Goal: Check status: Check status

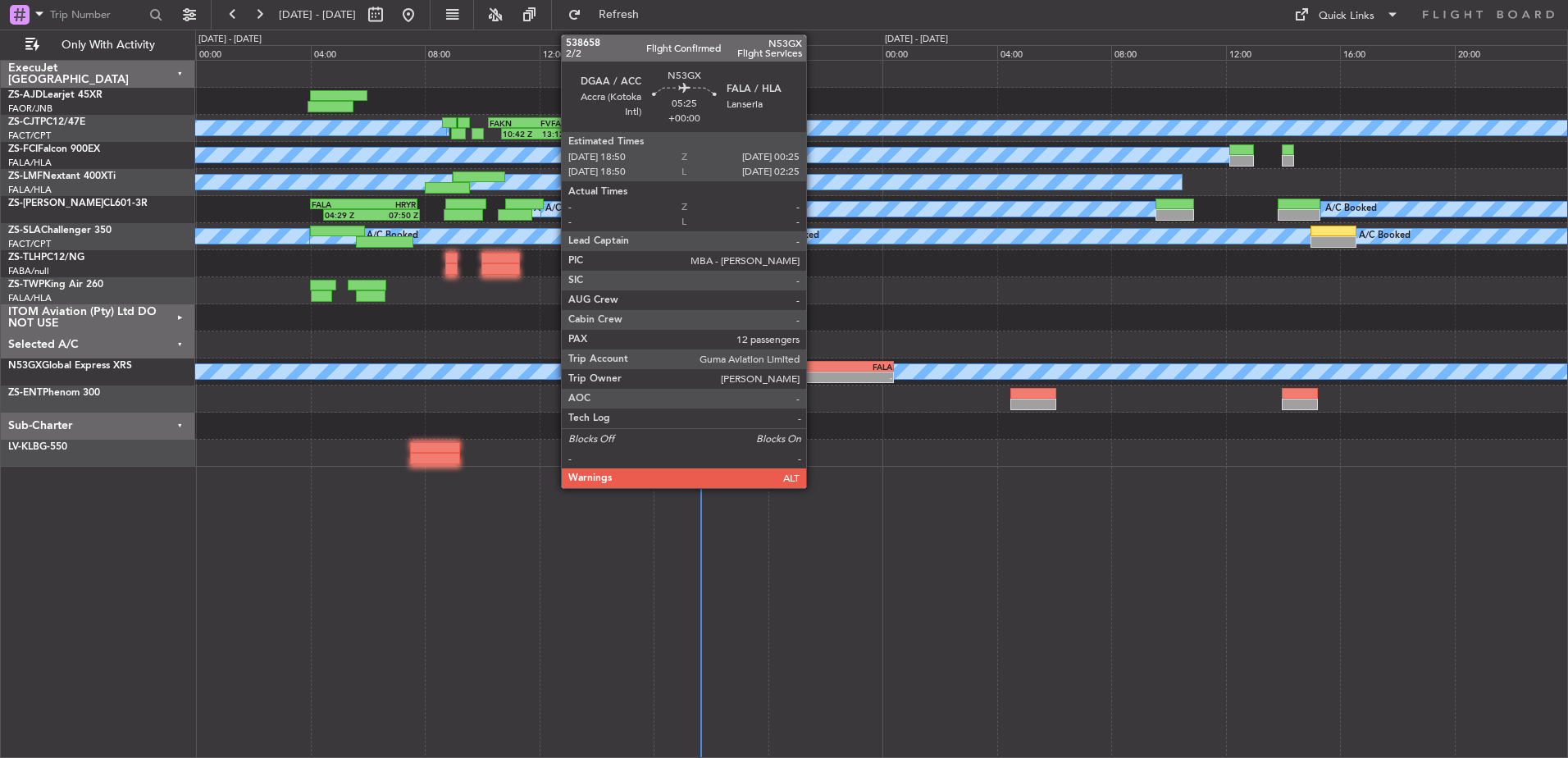
click at [814, 372] on div "-" at bounding box center [853, 377] width 79 height 10
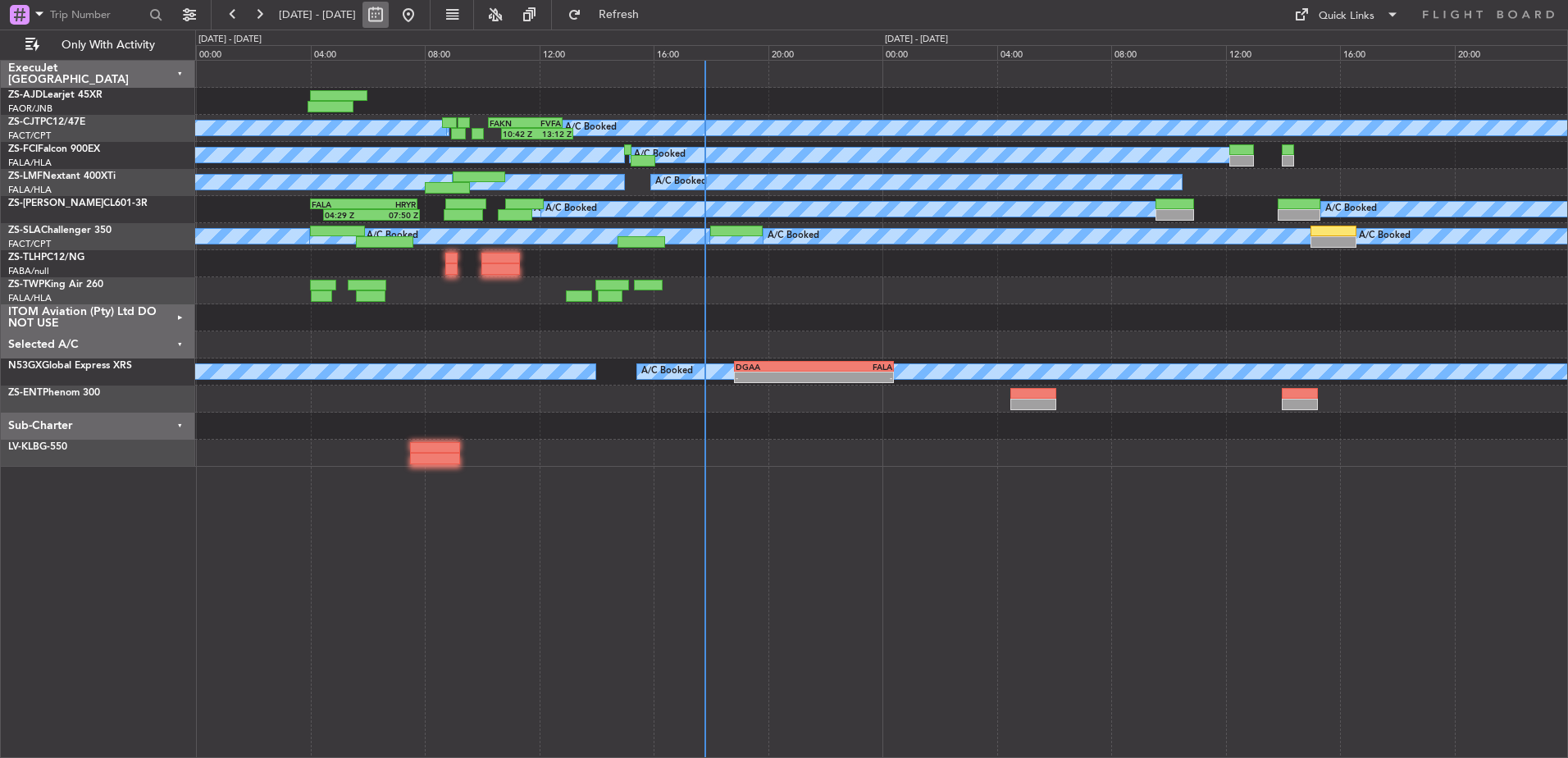
click at [389, 18] on button at bounding box center [375, 14] width 26 height 26
select select "10"
select select "2025"
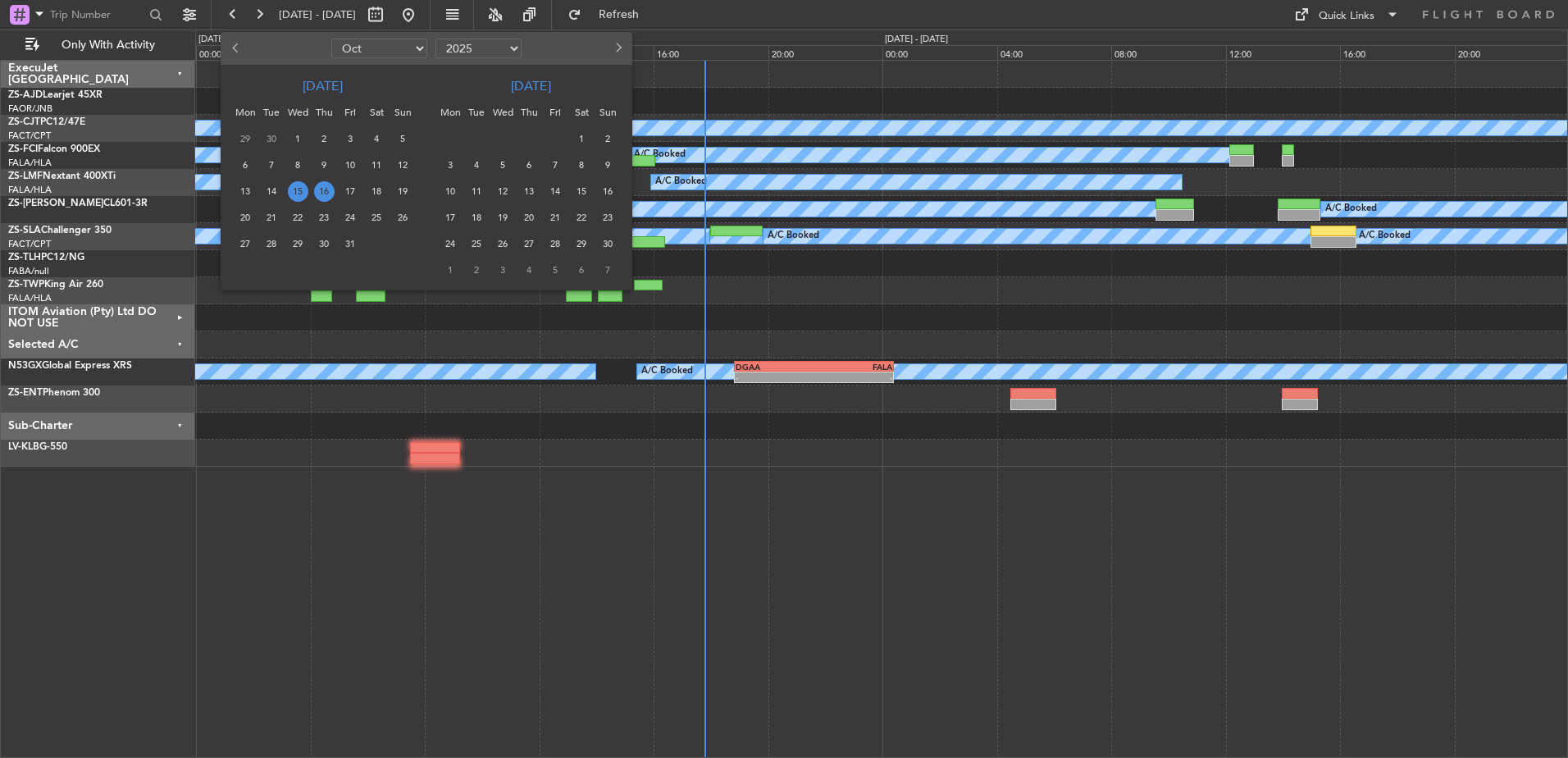
click at [326, 191] on span "16" at bounding box center [324, 192] width 21 height 21
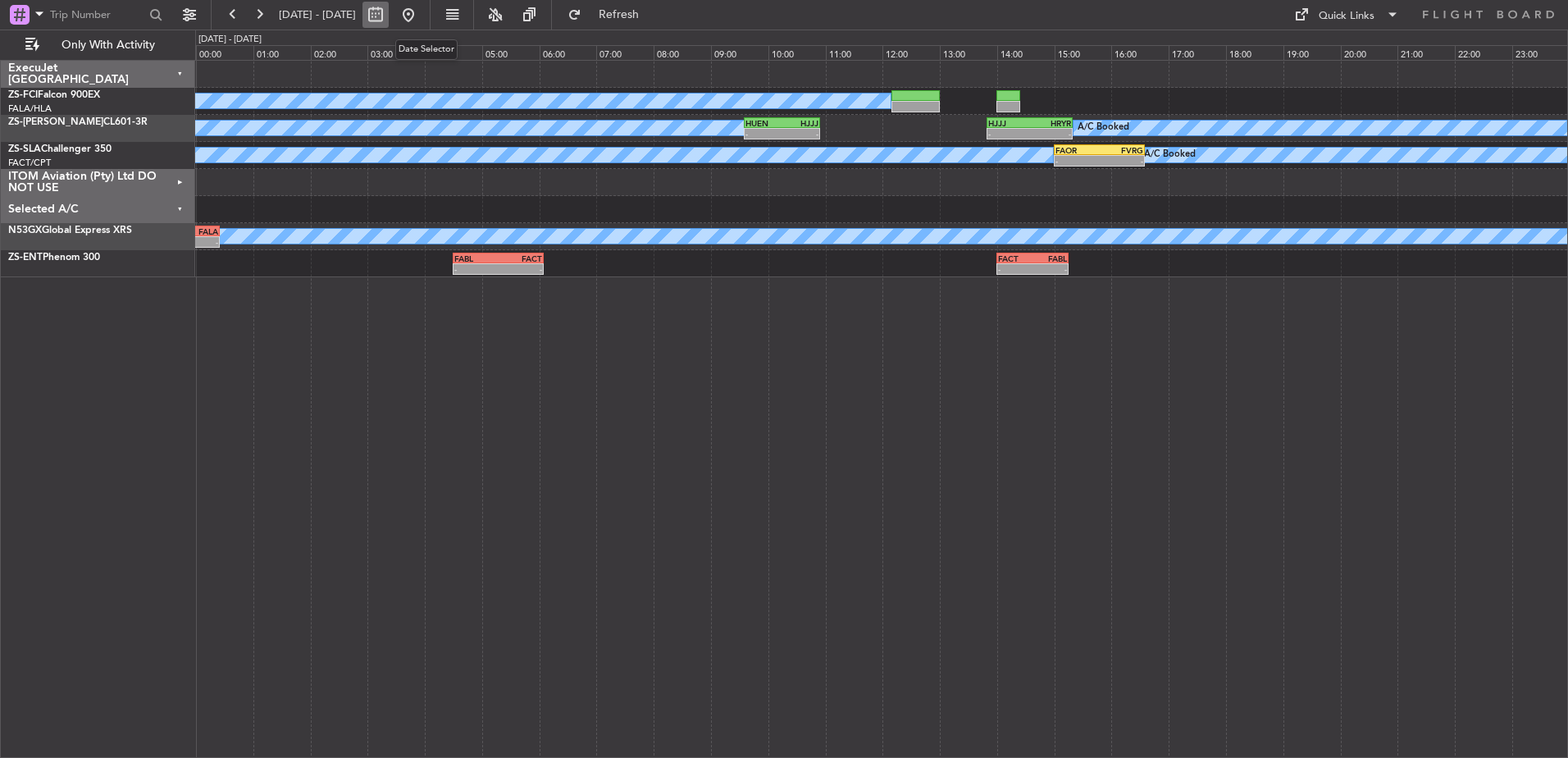
click at [389, 16] on button at bounding box center [375, 14] width 26 height 26
select select "10"
select select "2025"
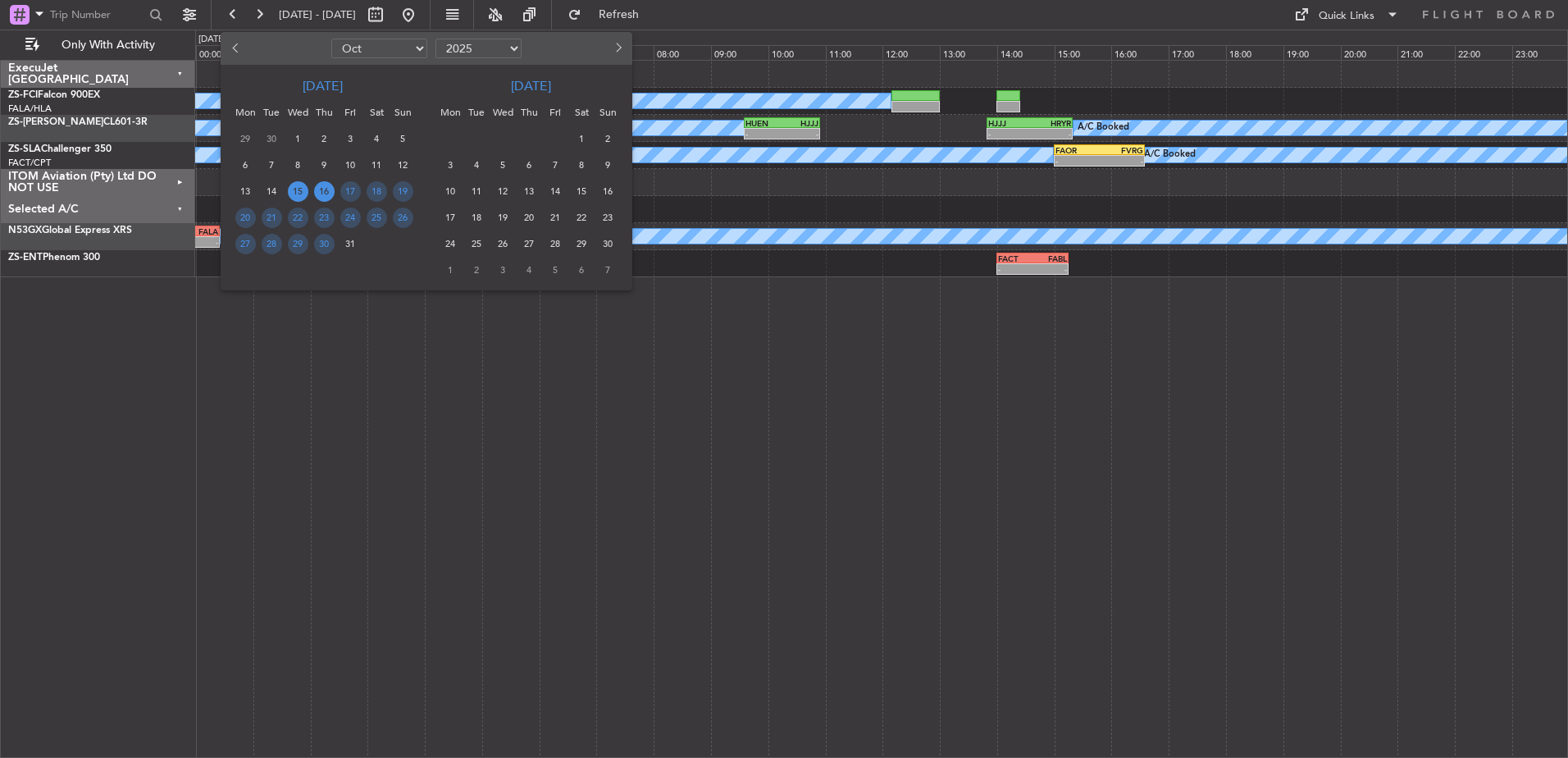
click at [304, 193] on span "15" at bounding box center [298, 192] width 21 height 21
click at [303, 193] on span "15" at bounding box center [298, 192] width 21 height 21
